Goal: Information Seeking & Learning: Learn about a topic

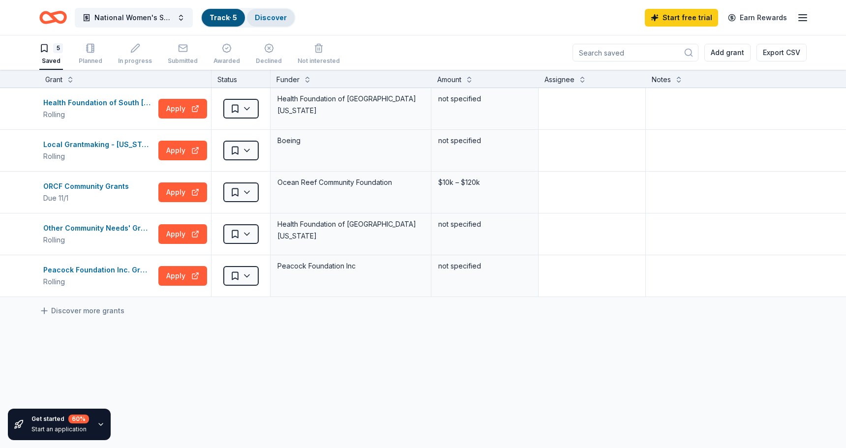
click at [262, 21] on link "Discover" at bounding box center [271, 17] width 32 height 8
click at [271, 15] on link "Discover" at bounding box center [271, 17] width 32 height 8
click at [265, 21] on link "Discover" at bounding box center [271, 17] width 32 height 8
click at [53, 22] on icon "Home" at bounding box center [48, 17] width 15 height 10
click at [275, 19] on link "Discover" at bounding box center [271, 17] width 32 height 8
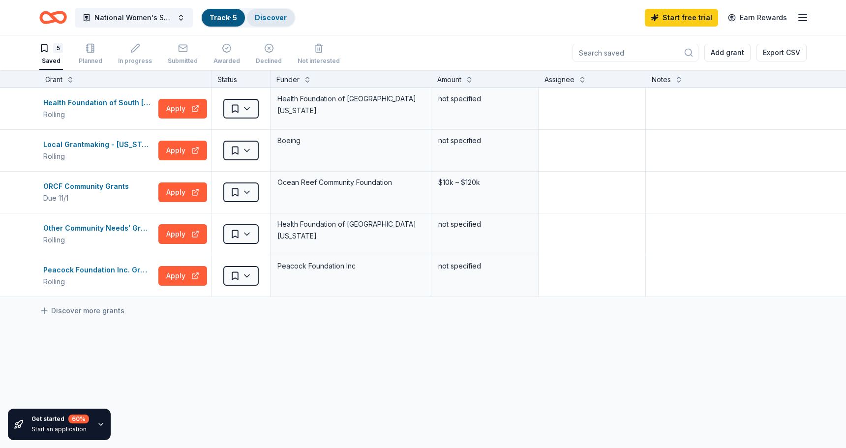
click at [275, 19] on link "Discover" at bounding box center [271, 17] width 32 height 8
click at [54, 53] on div "5" at bounding box center [51, 48] width 24 height 10
click at [269, 18] on link "Discover" at bounding box center [271, 17] width 32 height 8
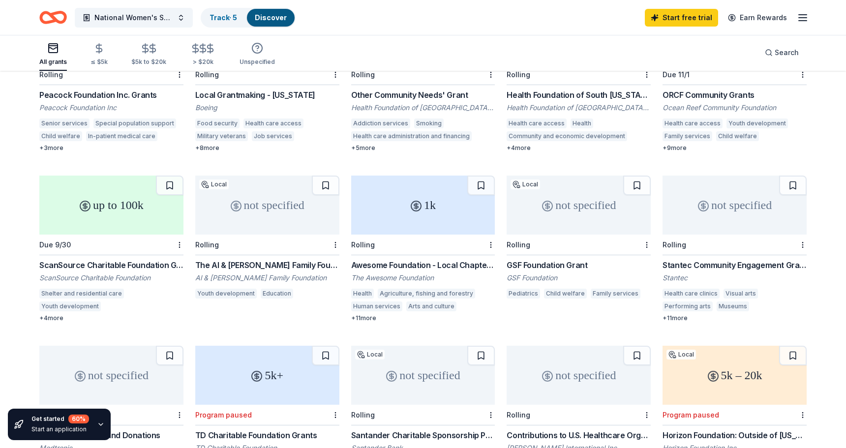
scroll to position [177, 0]
